Goal: Find specific page/section: Find specific page/section

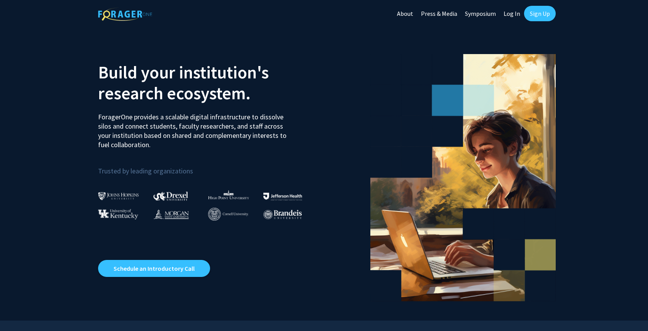
click at [515, 13] on link "Log In" at bounding box center [512, 13] width 24 height 27
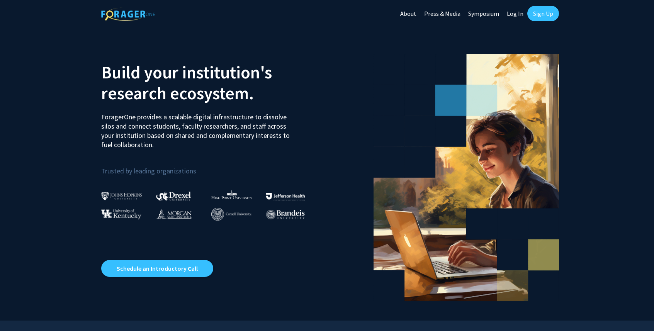
select select
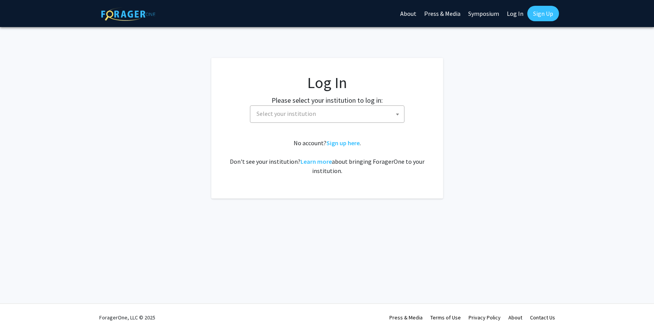
click at [400, 115] on span at bounding box center [398, 114] width 8 height 17
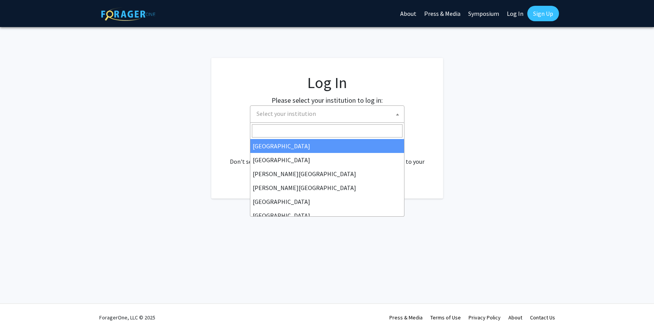
click at [328, 129] on input "Search" at bounding box center [327, 130] width 151 height 13
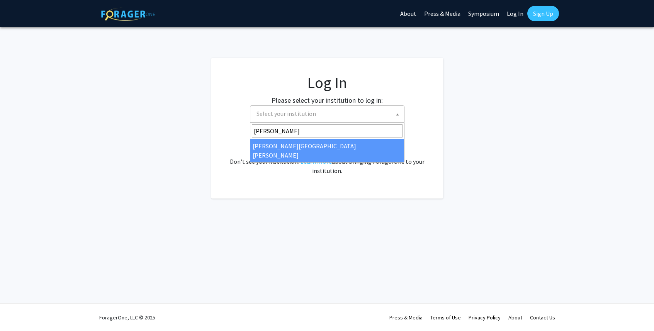
type input "[PERSON_NAME]"
select select "1"
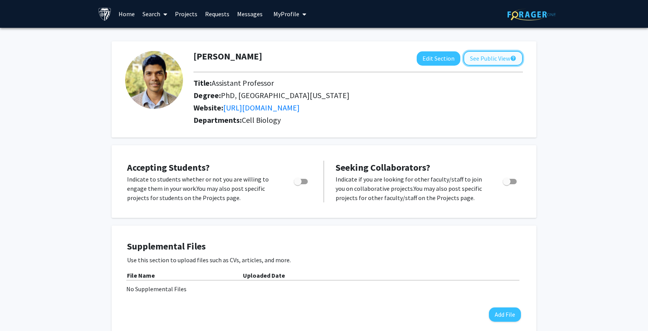
click at [499, 56] on button "See Public View help" at bounding box center [494, 58] width 60 height 15
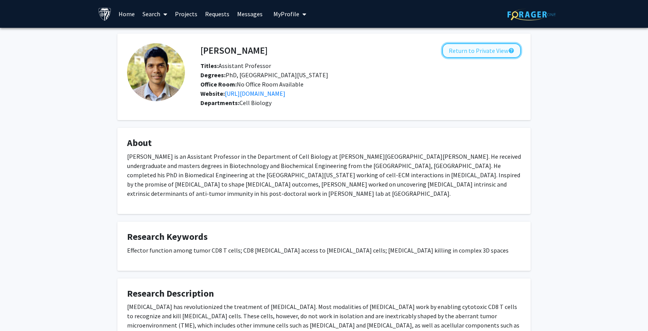
click at [481, 51] on button "Return to Private View help" at bounding box center [482, 50] width 79 height 15
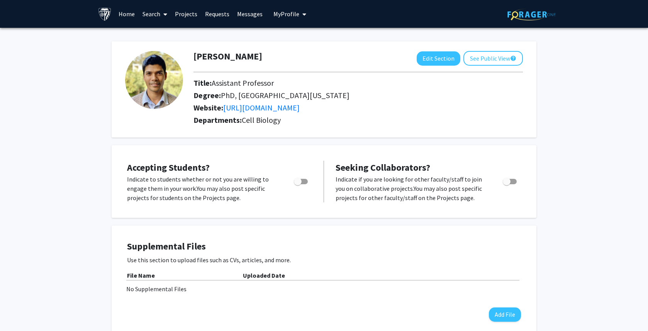
click at [186, 16] on link "Projects" at bounding box center [186, 13] width 30 height 27
